Goal: Transaction & Acquisition: Purchase product/service

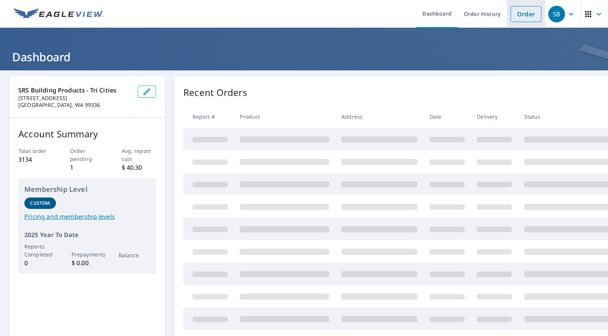
click at [524, 14] on link "Order" at bounding box center [526, 14] width 31 height 16
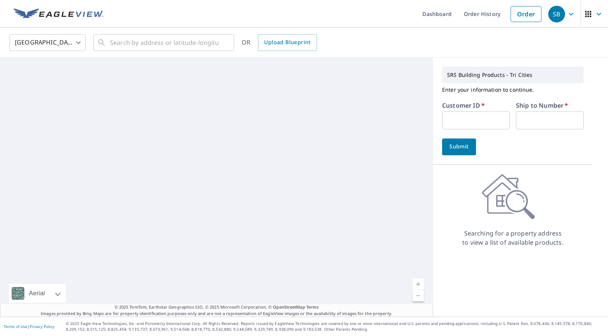
click at [470, 121] on input "text" at bounding box center [476, 120] width 68 height 18
type input "cash"
click at [523, 116] on input "text" at bounding box center [550, 120] width 68 height 18
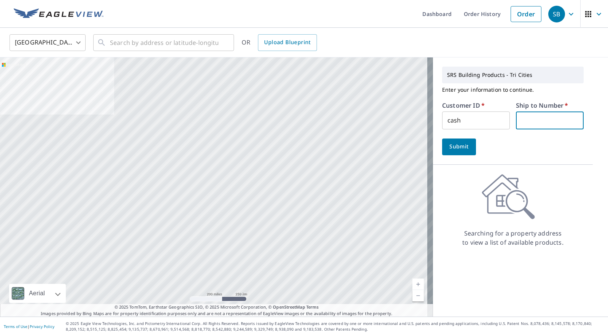
type input "8308"
click at [468, 148] on button "Submit" at bounding box center [459, 146] width 34 height 17
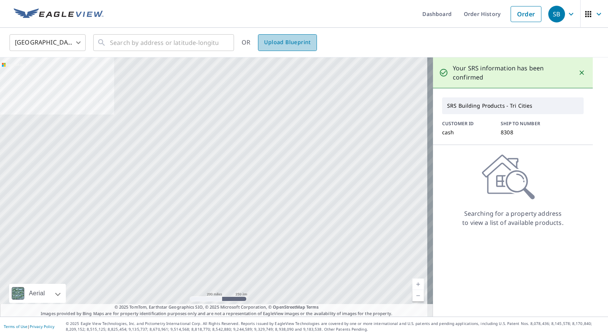
click at [286, 43] on span "Upload Blueprint" at bounding box center [287, 43] width 46 height 10
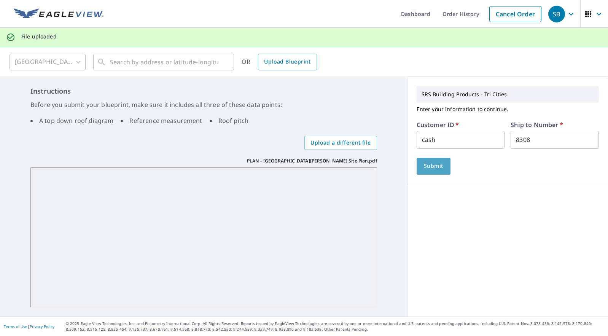
click at [437, 168] on span "Submit" at bounding box center [434, 166] width 22 height 10
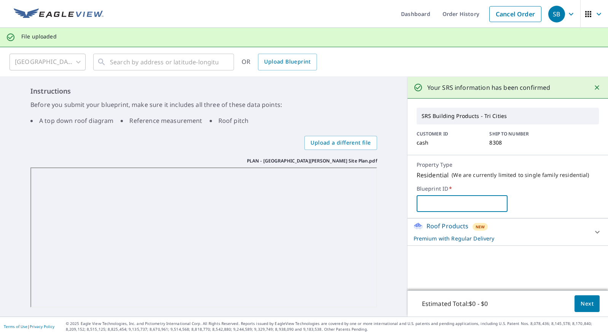
click at [456, 205] on input "text" at bounding box center [462, 203] width 91 height 21
type input "[PERSON_NAME]"
click at [593, 232] on icon at bounding box center [597, 232] width 9 height 9
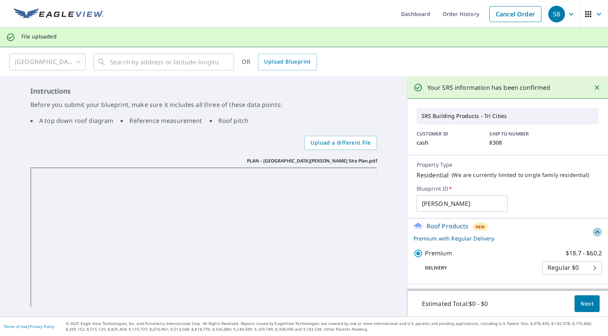
click at [593, 232] on icon at bounding box center [597, 232] width 9 height 9
click at [588, 269] on body "SB SB Dashboard Order History Cancel Order SB File uploaded [GEOGRAPHIC_DATA] […" at bounding box center [304, 168] width 608 height 336
click at [588, 269] on li "Regular $0" at bounding box center [566, 268] width 60 height 14
click at [581, 302] on span "Next" at bounding box center [587, 304] width 13 height 10
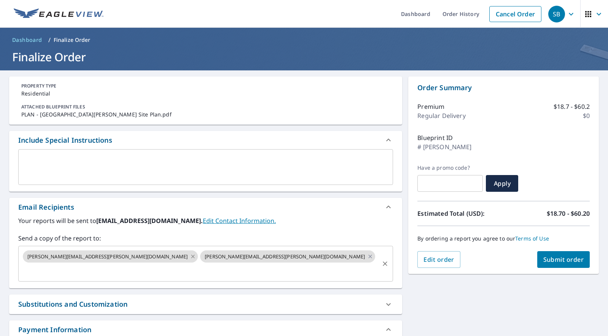
click at [191, 256] on icon at bounding box center [192, 256] width 3 height 3
checkbox input "true"
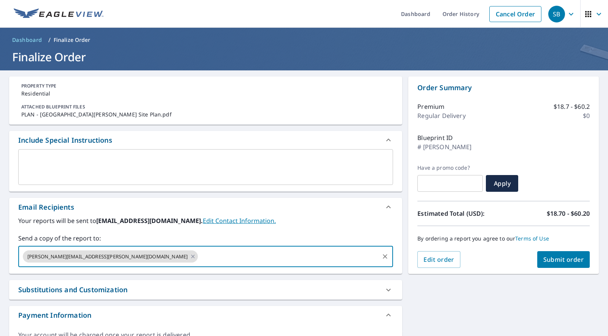
click at [199, 252] on input "text" at bounding box center [288, 256] width 179 height 14
type input "[PERSON_NAME].lopezrivera@srsbuilding"
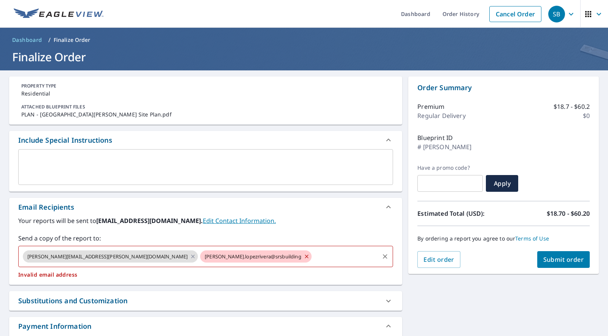
checkbox input "true"
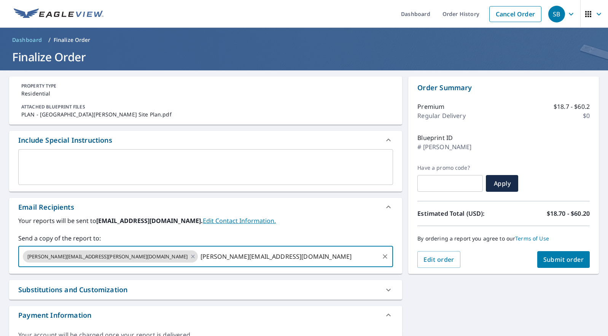
type input "[PERSON_NAME][EMAIL_ADDRESS][DOMAIN_NAME]"
click at [546, 259] on span "Submit order" at bounding box center [563, 259] width 41 height 8
checkbox input "true"
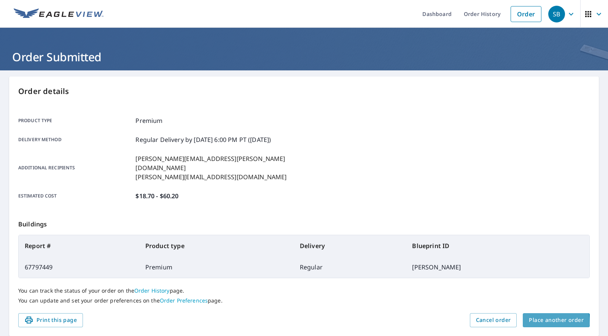
click at [538, 315] on span "Place another order" at bounding box center [556, 320] width 55 height 10
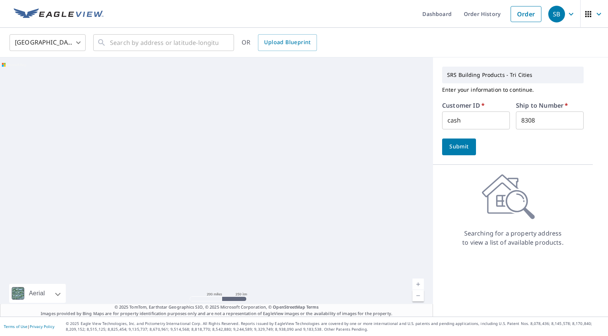
drag, startPoint x: 462, startPoint y: 124, endPoint x: 443, endPoint y: 124, distance: 19.0
click at [443, 124] on input "cash" at bounding box center [476, 120] width 68 height 18
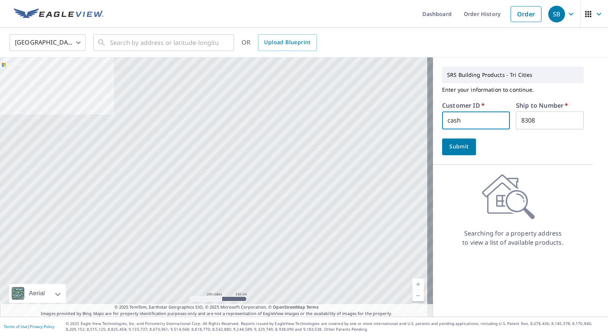
scroll to position [0, 0]
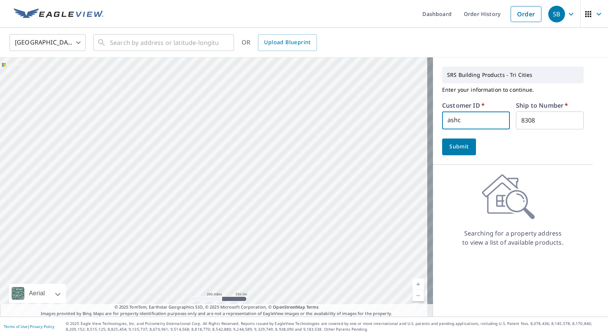
click at [465, 120] on input "ashc" at bounding box center [476, 120] width 68 height 18
drag, startPoint x: 465, startPoint y: 119, endPoint x: 428, endPoint y: 119, distance: 36.9
click at [426, 119] on div "Aerial Road A standard road map Aerial A detailed look from above Labels Labels…" at bounding box center [304, 186] width 608 height 259
type input "CRI308"
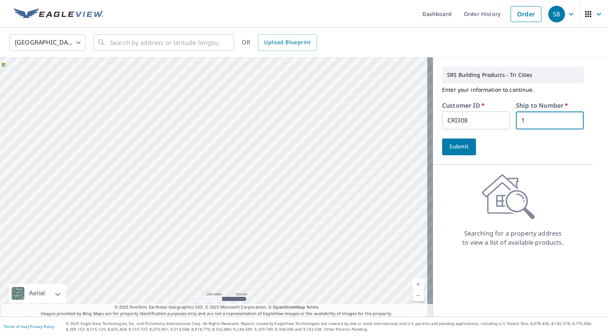
type input "1"
click at [448, 147] on span "Submit" at bounding box center [459, 147] width 22 height 10
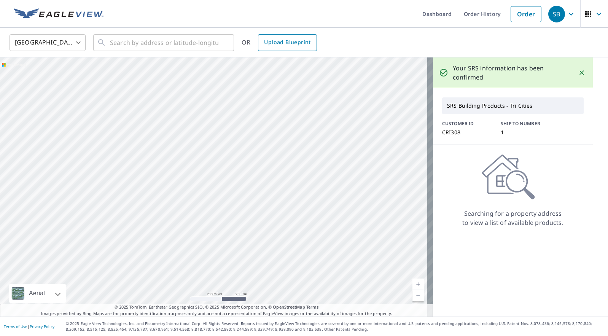
click at [306, 36] on link "Upload Blueprint" at bounding box center [287, 42] width 59 height 17
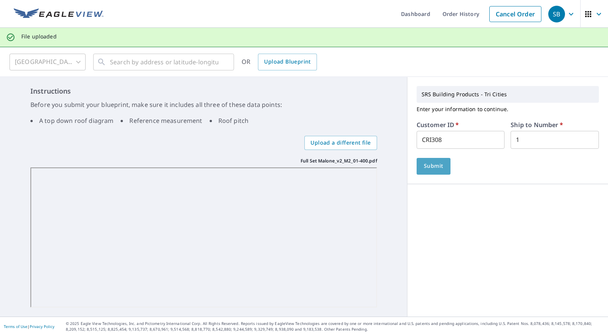
click at [426, 162] on span "Submit" at bounding box center [434, 166] width 22 height 10
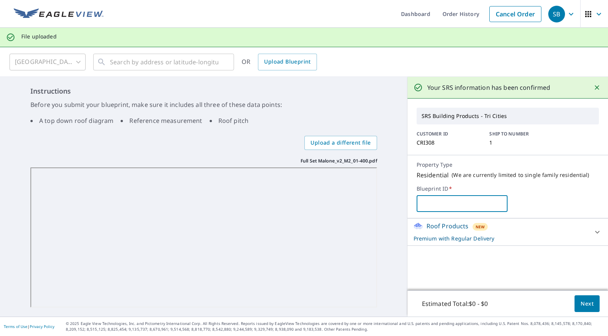
click at [463, 202] on input "text" at bounding box center [462, 203] width 91 height 21
type input "[PERSON_NAME] V2 Pahlisch"
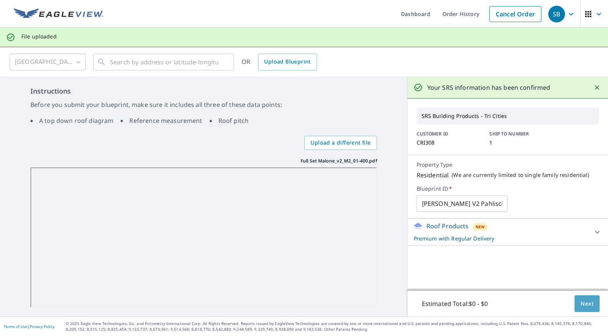
click at [581, 300] on span "Next" at bounding box center [587, 304] width 13 height 10
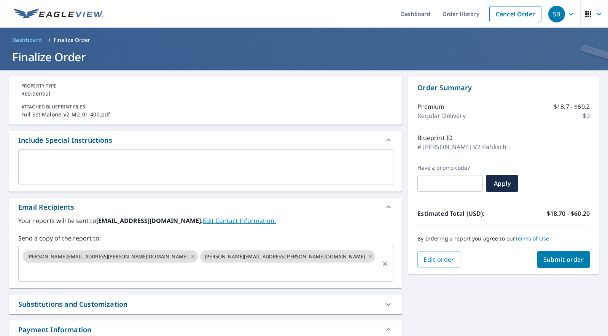
click at [190, 255] on icon at bounding box center [193, 256] width 6 height 8
checkbox input "true"
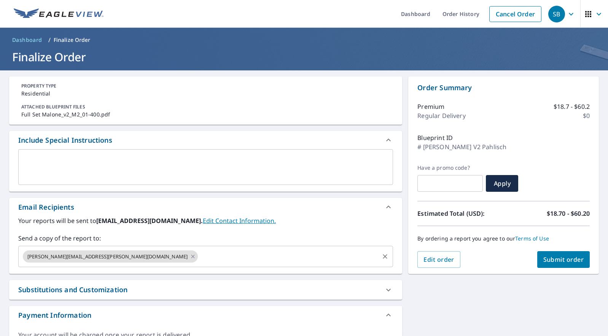
click at [199, 255] on input "text" at bounding box center [288, 256] width 179 height 14
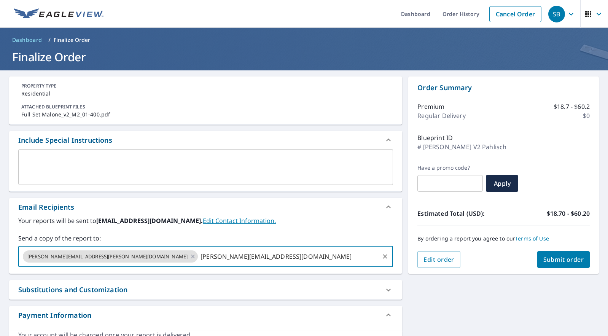
type input "[PERSON_NAME][EMAIL_ADDRESS][DOMAIN_NAME]"
click at [543, 258] on span "Submit order" at bounding box center [563, 259] width 41 height 8
checkbox input "true"
